Goal: Information Seeking & Learning: Compare options

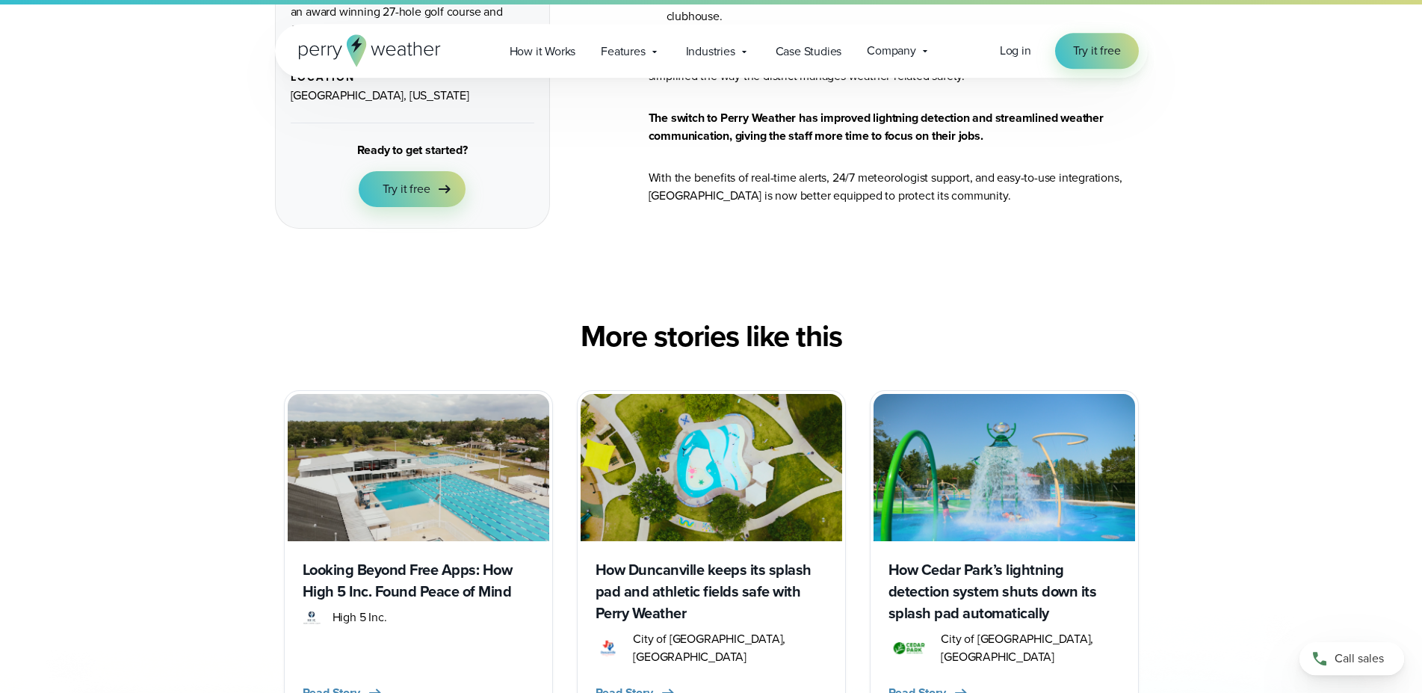
scroll to position [3126, 0]
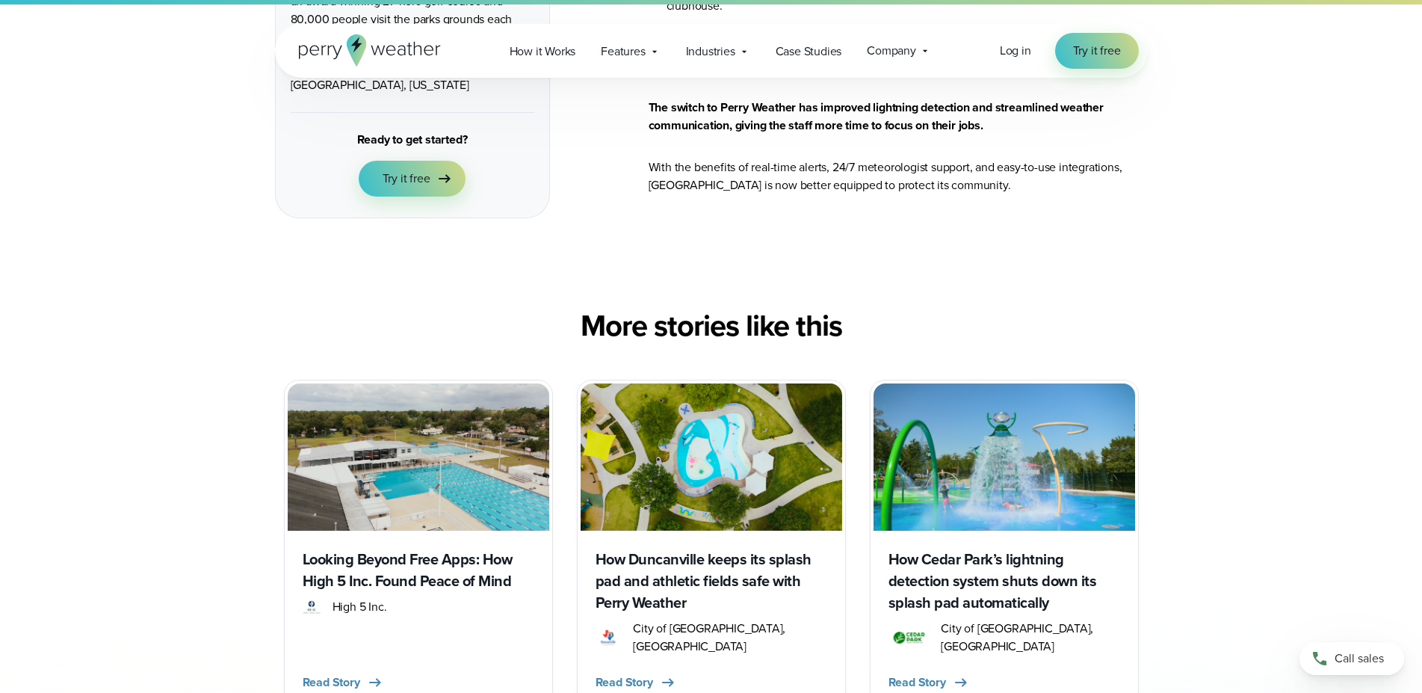
click at [1006, 549] on h3 "How Cedar Park’s lightning detection system shuts down its splash pad automatic…" at bounding box center [1005, 581] width 232 height 65
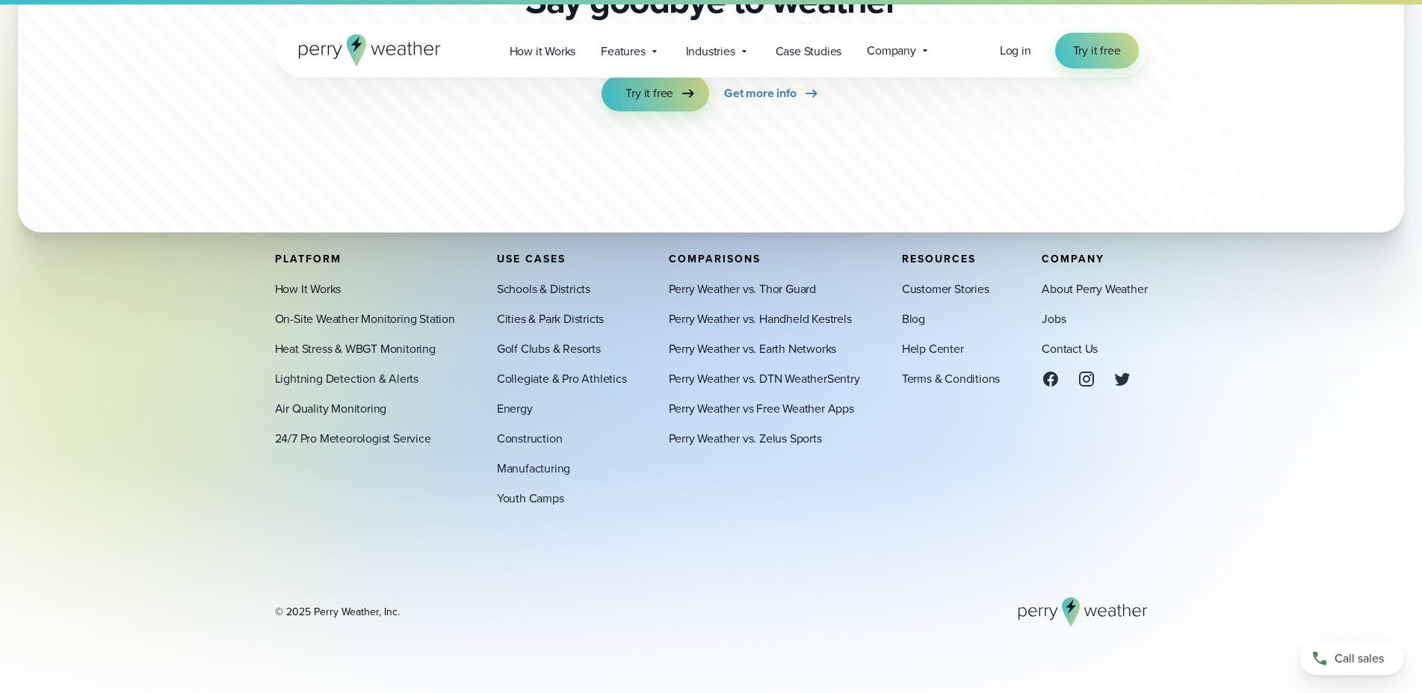
scroll to position [3839, 0]
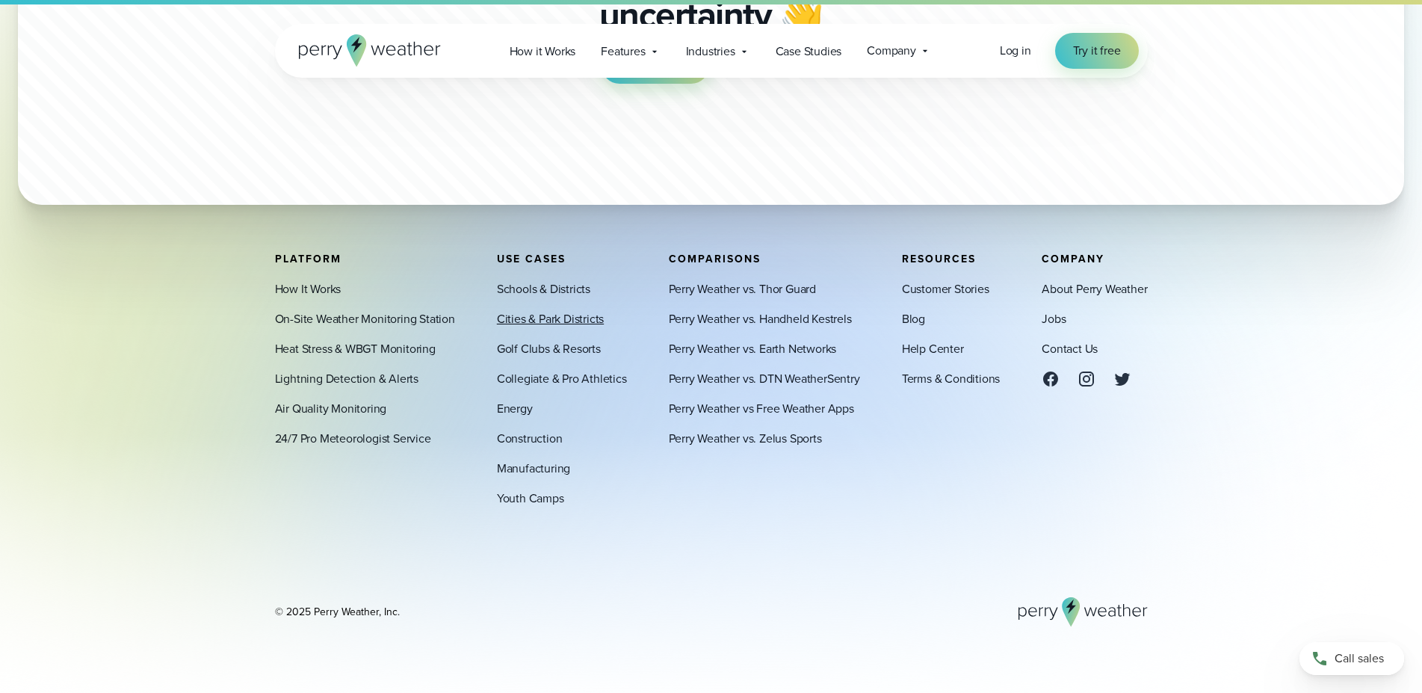
click at [565, 318] on link "Cities & Park Districts" at bounding box center [550, 319] width 107 height 18
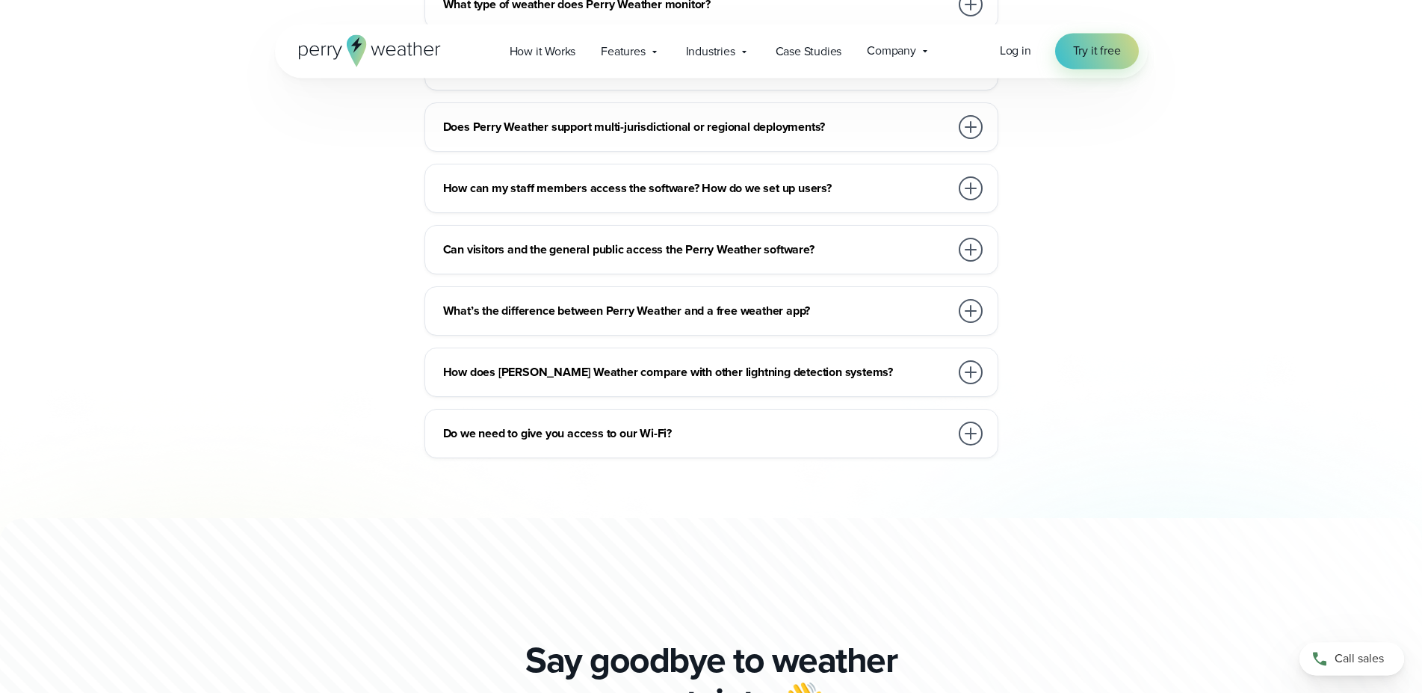
scroll to position [5641, 0]
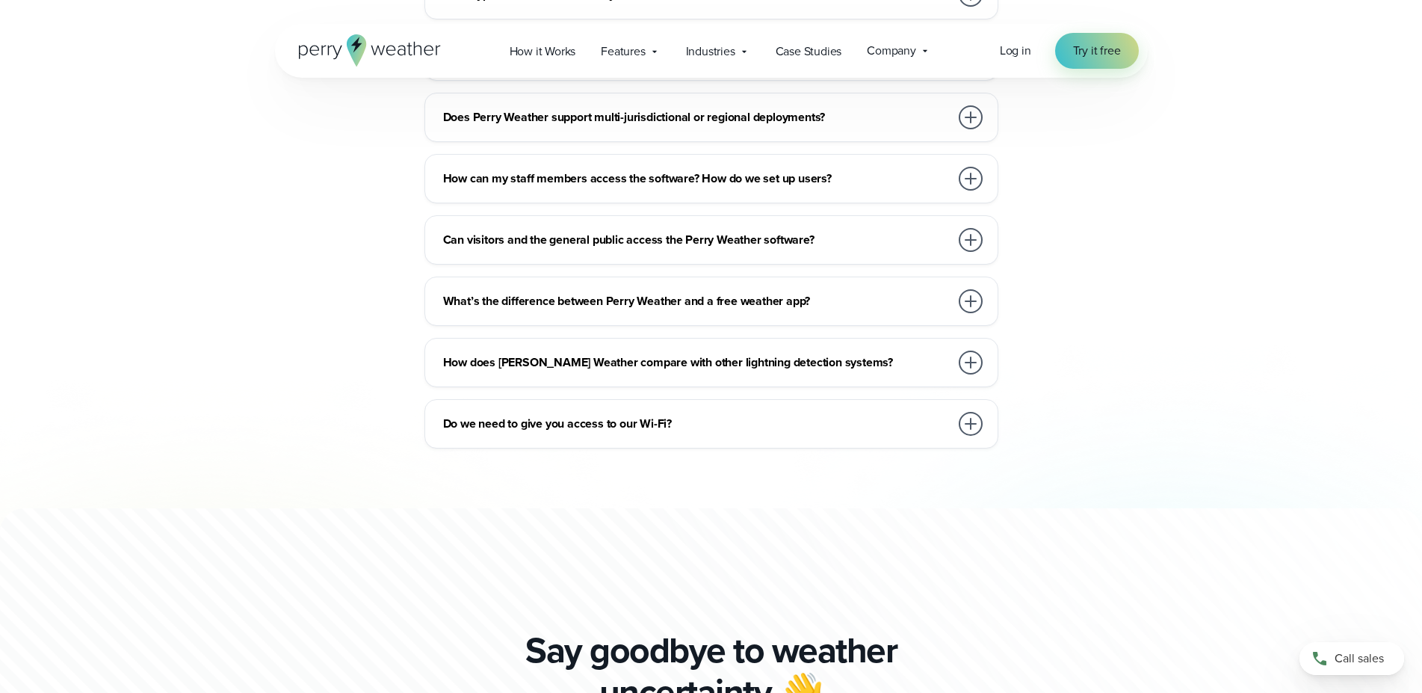
click at [865, 355] on h3 "How does Perry Weather compare with other lightning detection systems?" at bounding box center [696, 363] width 507 height 18
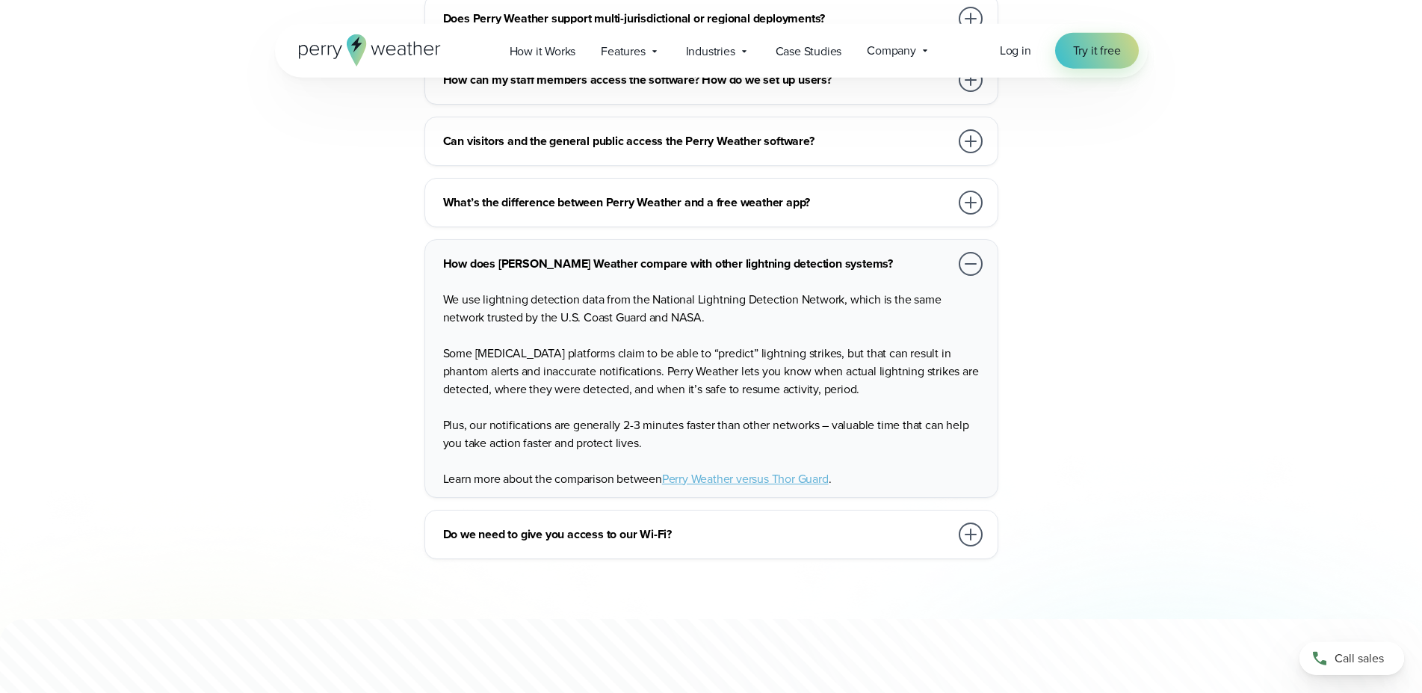
scroll to position [5794, 0]
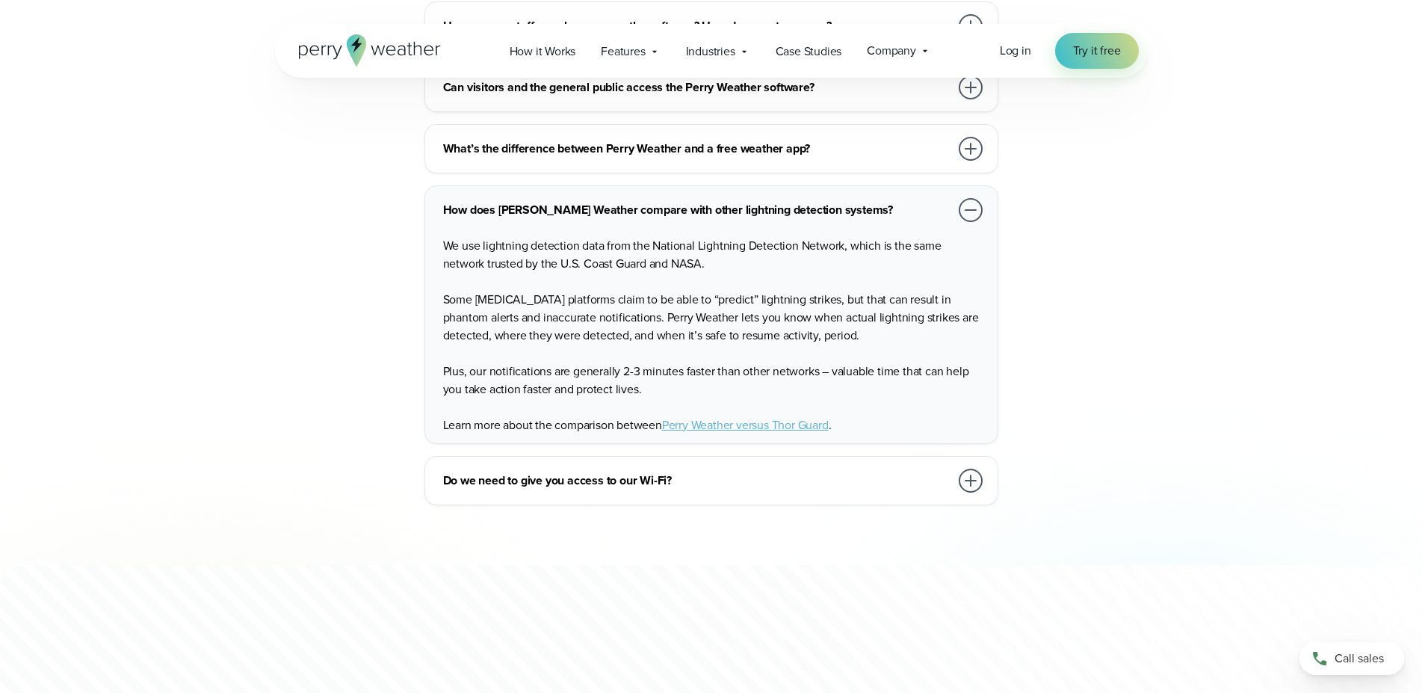
click at [734, 416] on link "Perry Weather versus Thor Guard" at bounding box center [745, 424] width 167 height 17
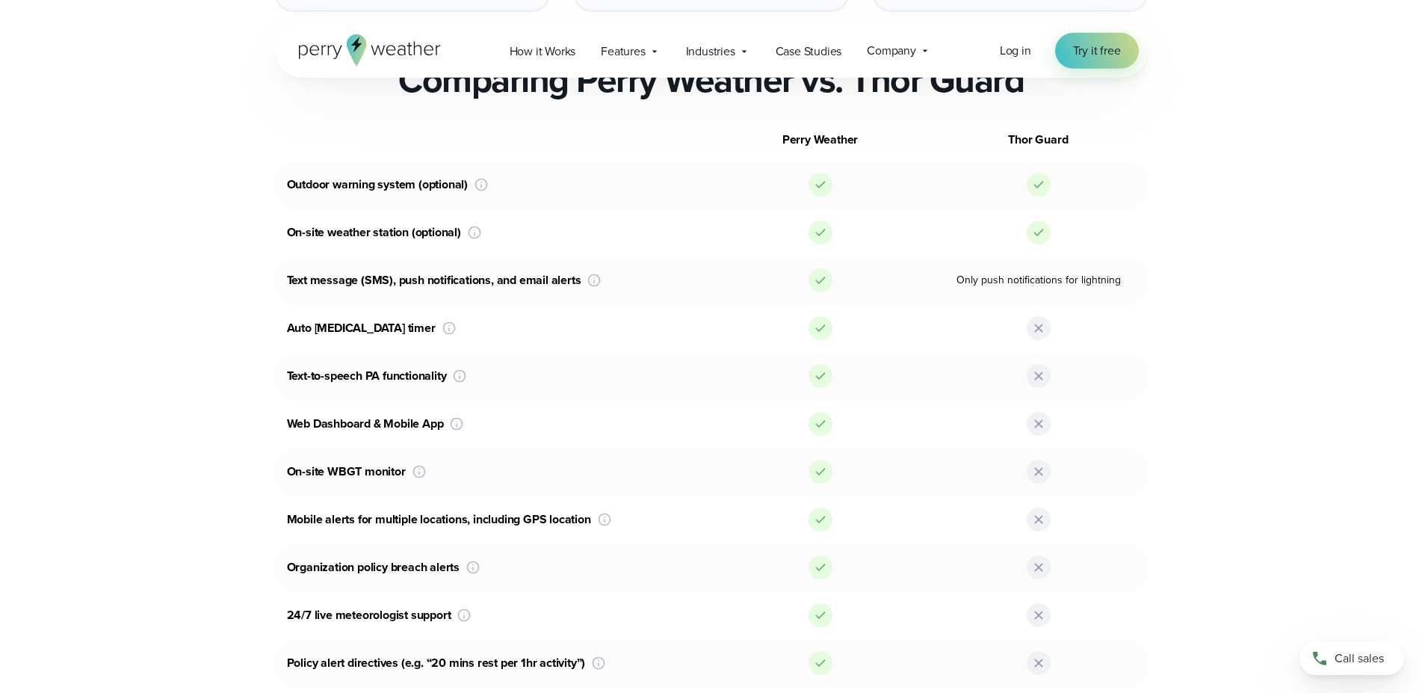
scroll to position [991, 0]
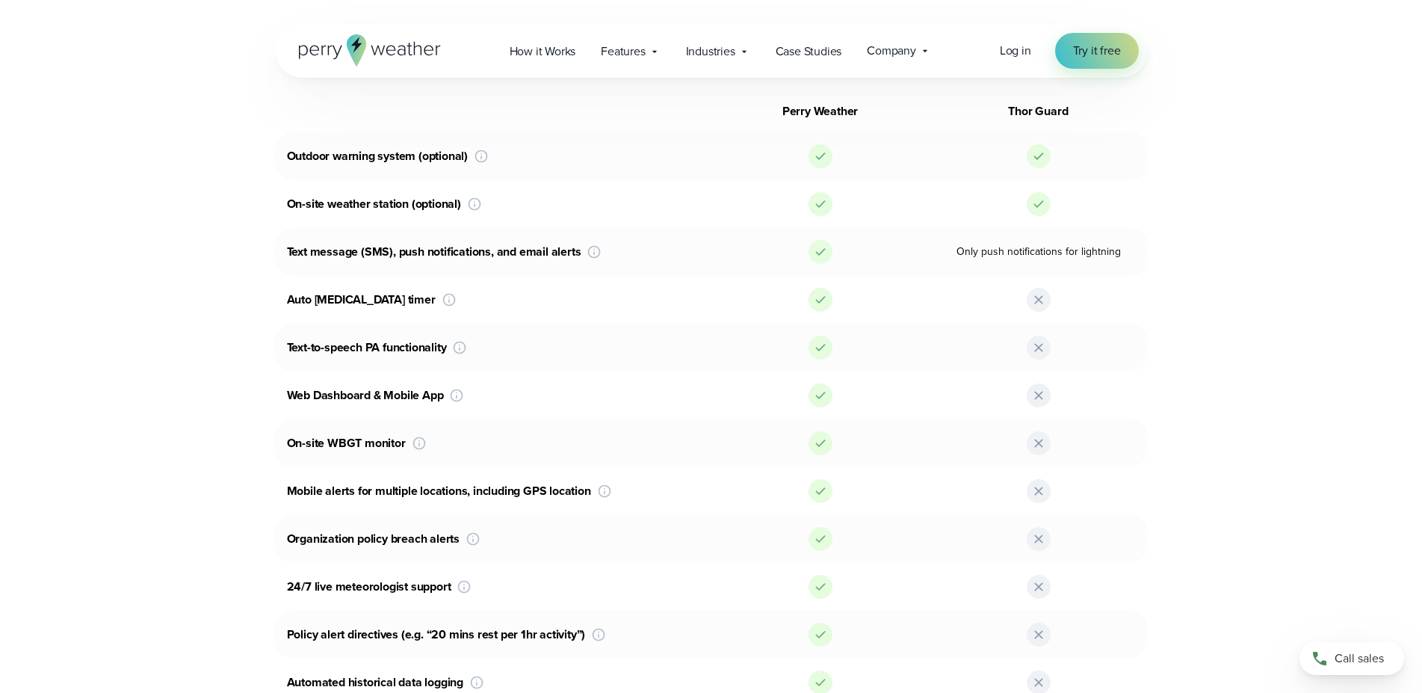
click at [472, 538] on div "Organization policy breach alerts Policy breach alerts that respect your organi…" at bounding box center [711, 539] width 873 height 48
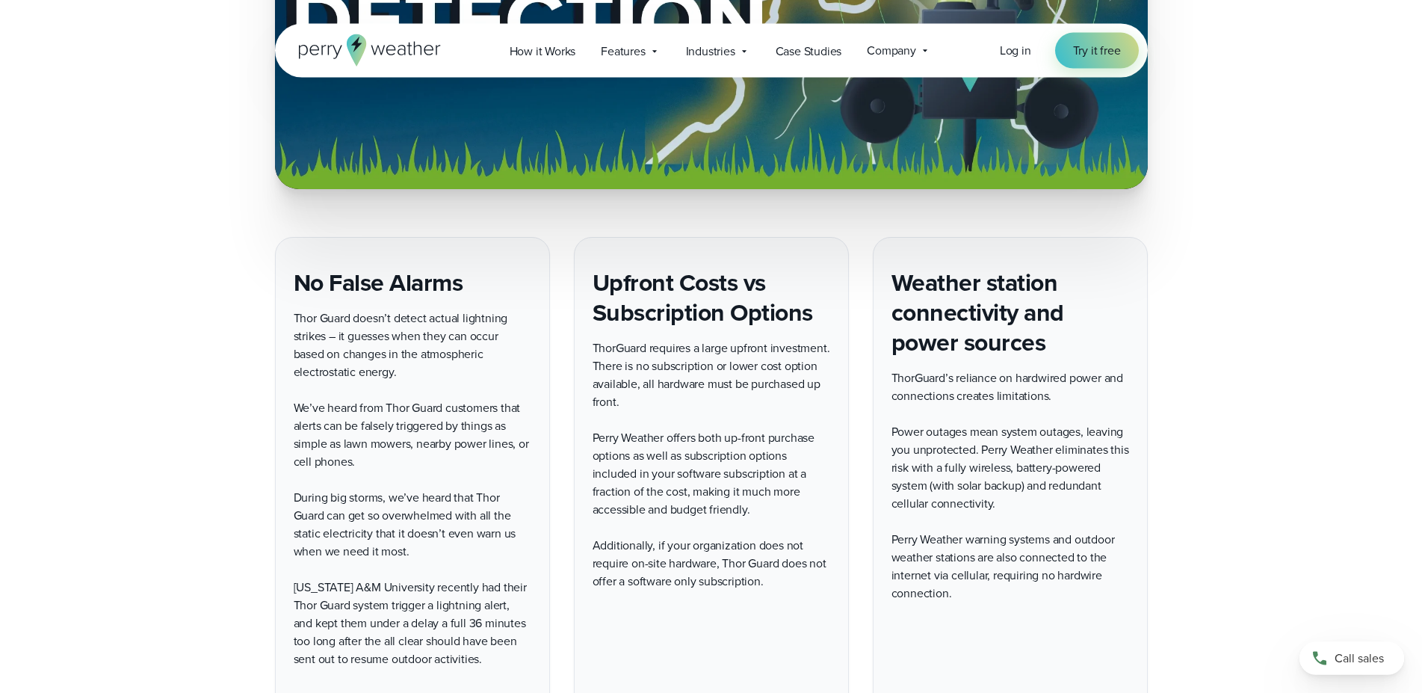
scroll to position [3049, 0]
